Goal: Check status

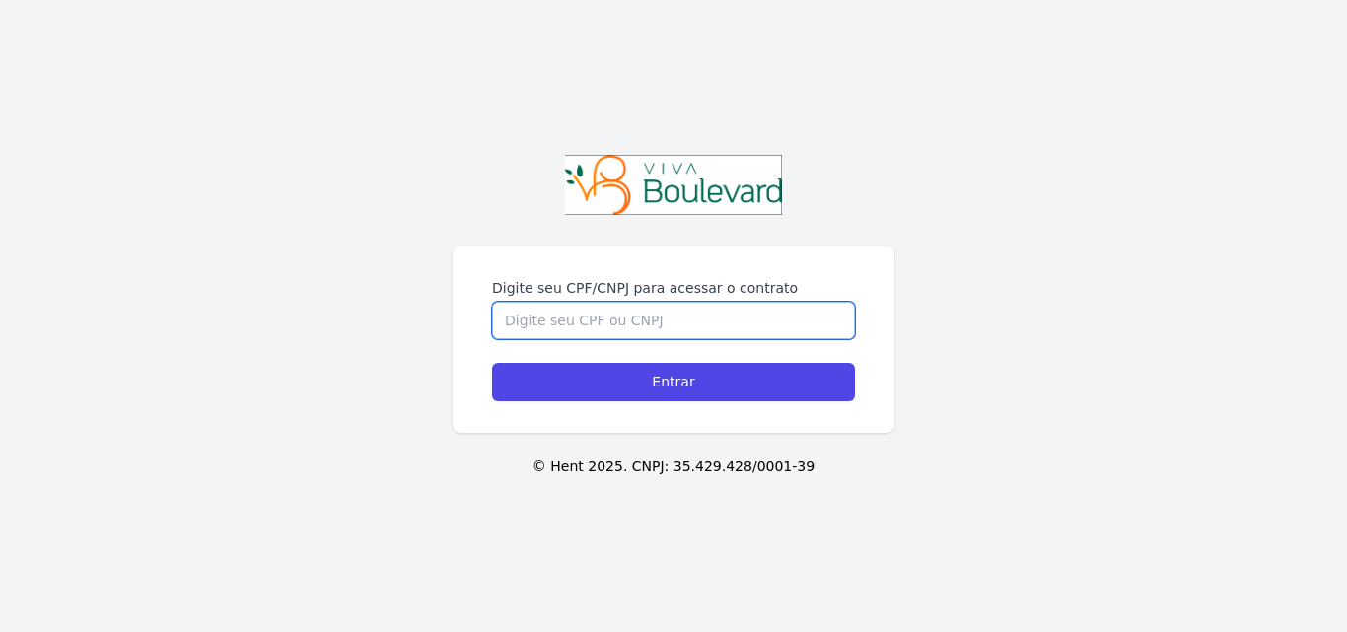
click at [603, 302] on input "Digite seu CPF/CNPJ para acessar o contrato" at bounding box center [673, 320] width 363 height 37
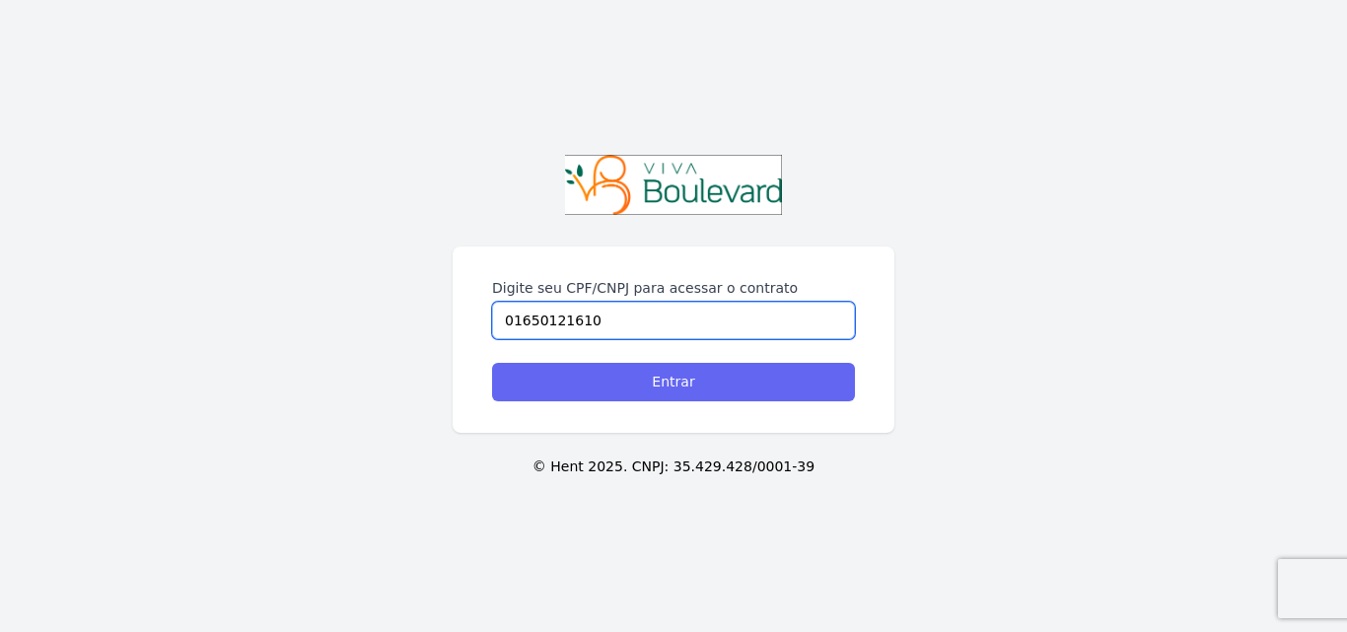
type input "01650121610"
click at [626, 379] on input "Entrar" at bounding box center [673, 382] width 363 height 38
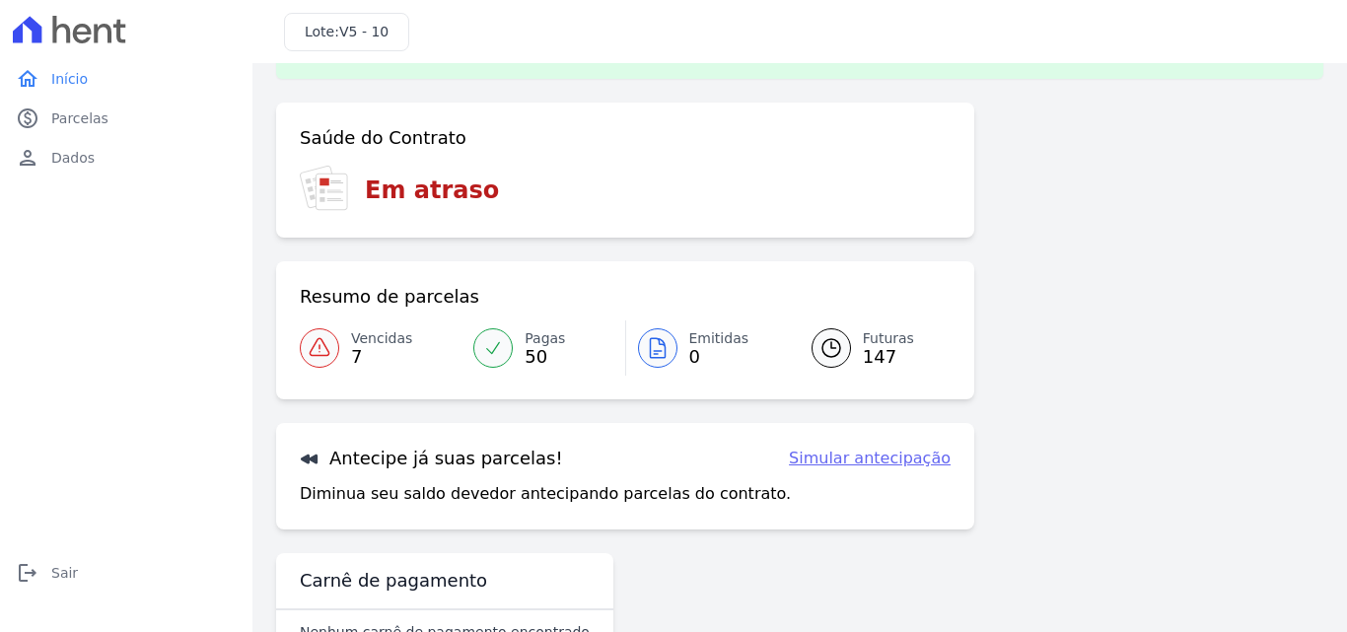
scroll to position [99, 0]
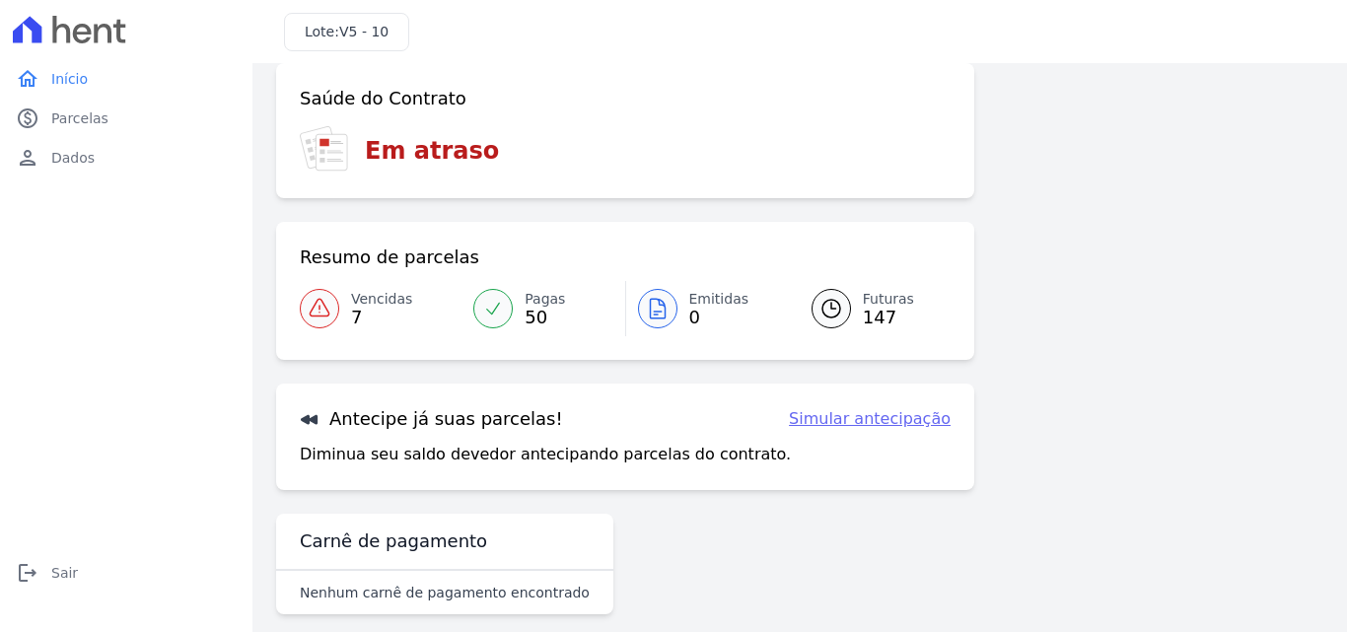
click at [351, 311] on span "7" at bounding box center [381, 318] width 61 height 16
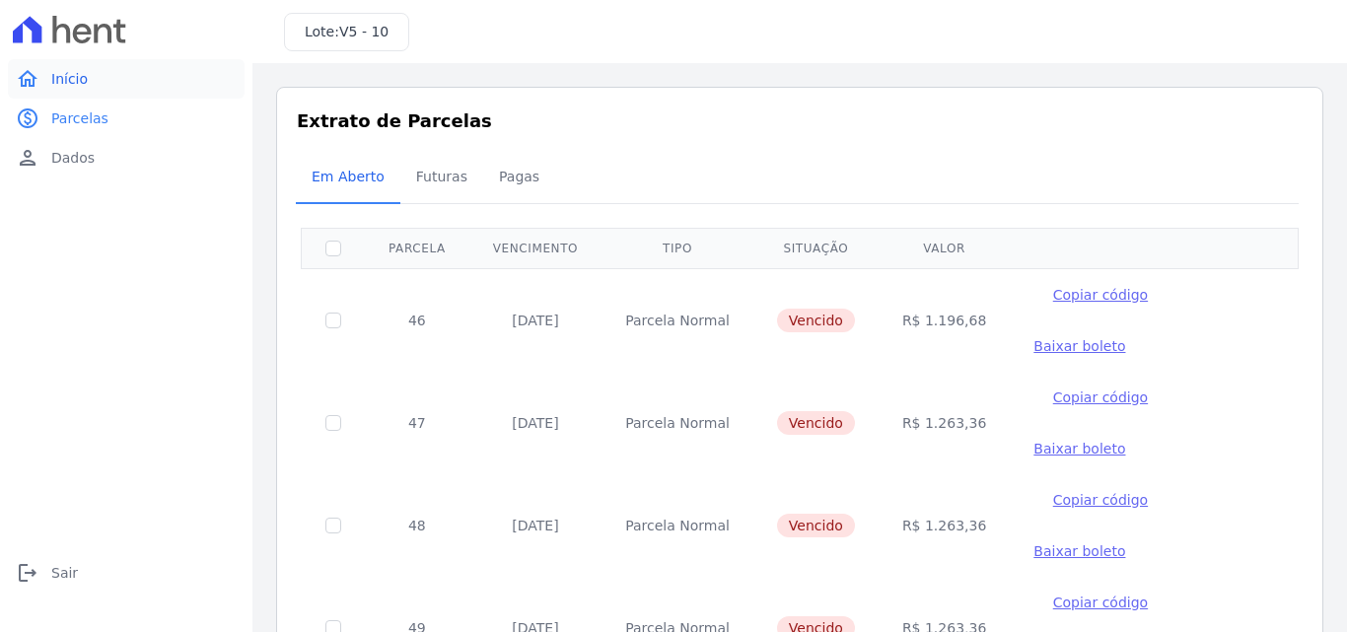
click at [60, 66] on link "home Início" at bounding box center [126, 78] width 237 height 39
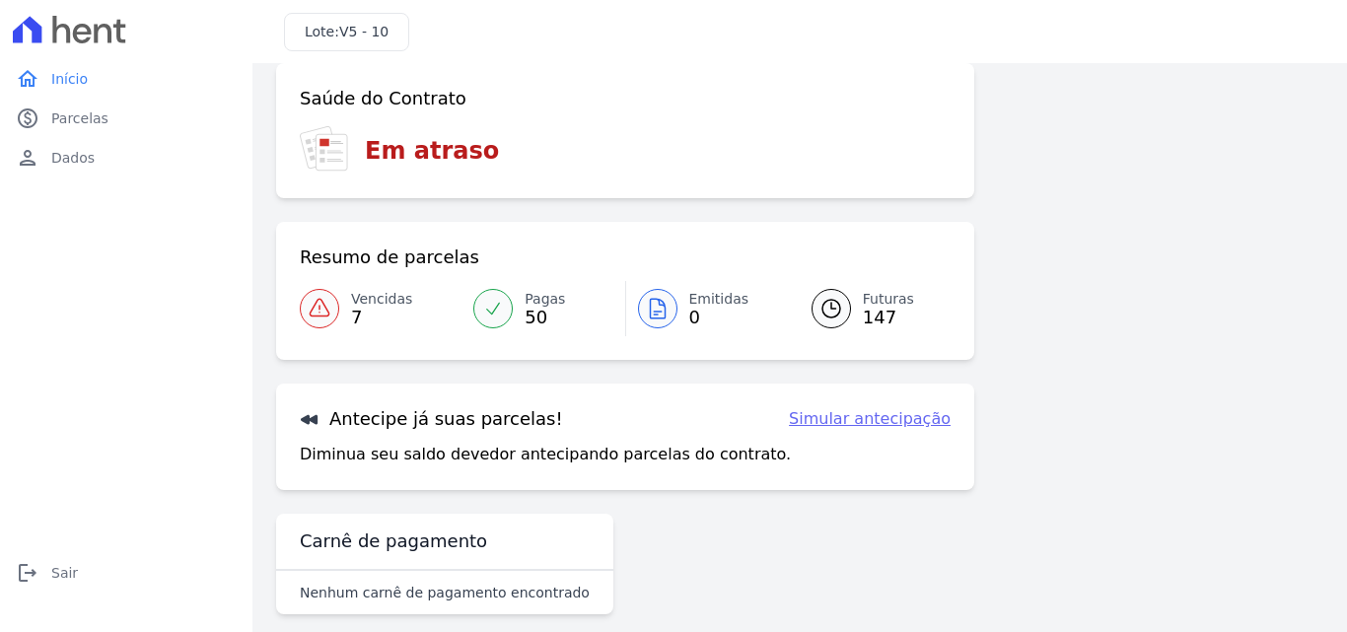
scroll to position [45, 0]
